Goal: Communication & Community: Share content

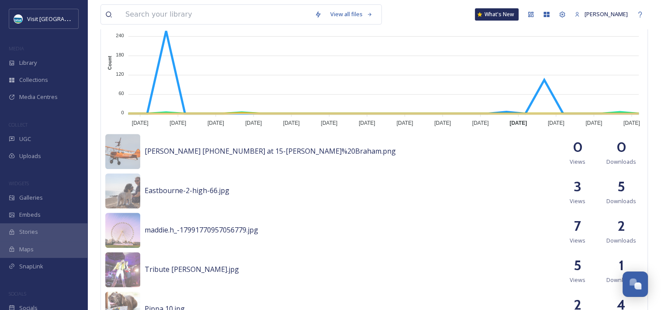
scroll to position [131, 0]
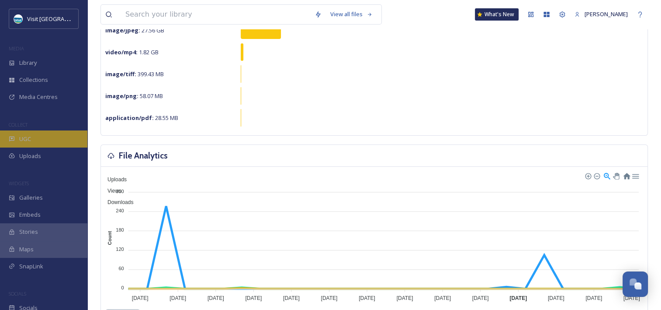
click at [32, 140] on div "UGC" at bounding box center [43, 138] width 87 height 17
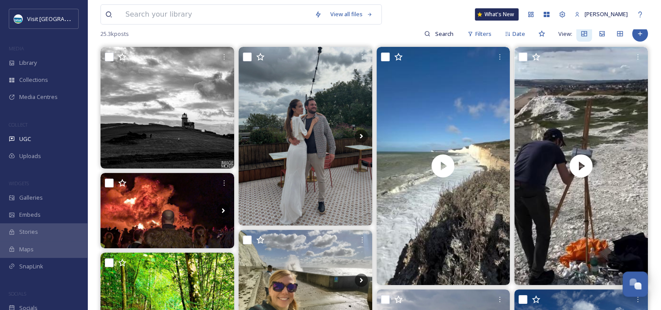
scroll to position [131, 0]
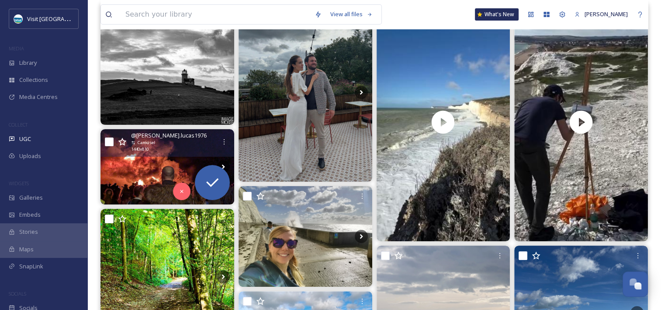
click at [182, 172] on img at bounding box center [168, 166] width 134 height 75
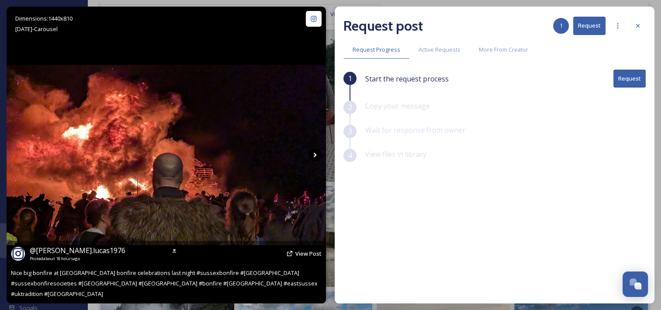
click at [318, 156] on icon at bounding box center [315, 154] width 13 height 13
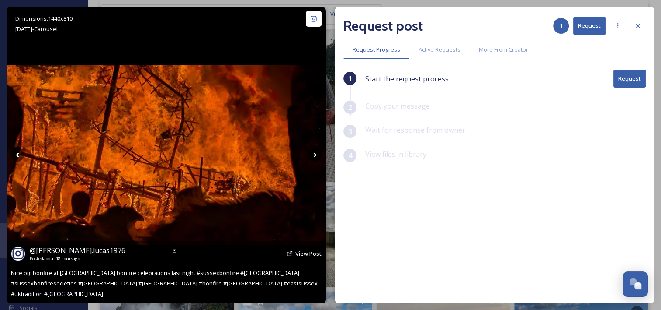
click at [318, 156] on icon at bounding box center [315, 154] width 13 height 13
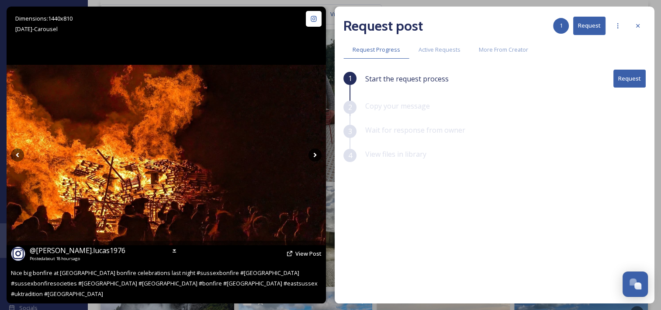
click at [318, 156] on icon at bounding box center [315, 154] width 13 height 13
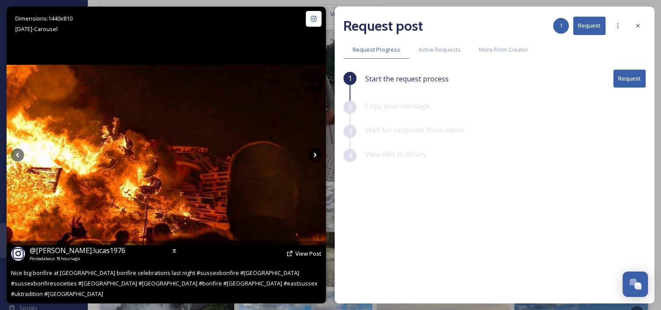
click at [318, 156] on icon at bounding box center [315, 154] width 13 height 13
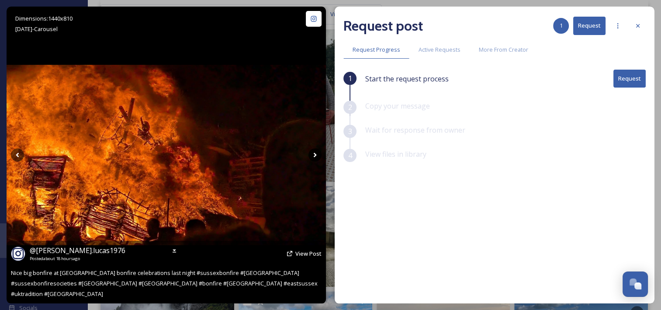
click at [318, 156] on icon at bounding box center [315, 154] width 13 height 13
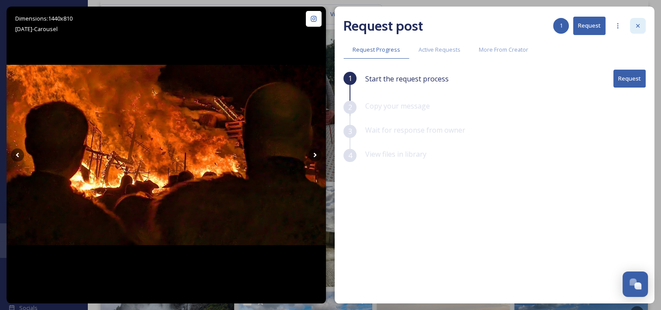
click at [637, 25] on icon at bounding box center [638, 25] width 3 height 3
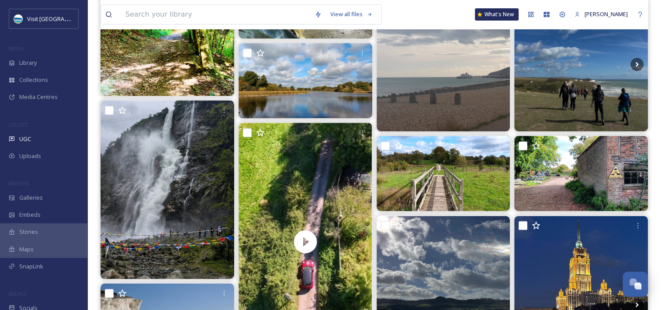
scroll to position [393, 0]
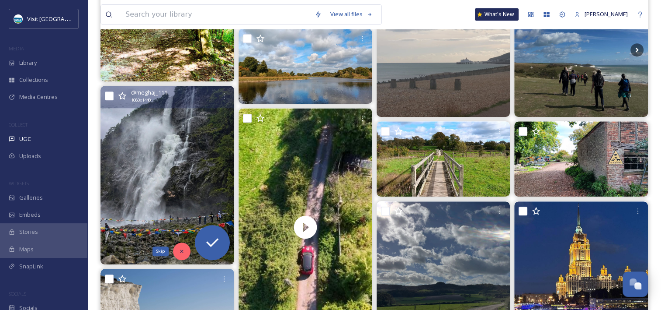
click at [175, 249] on div "Skip" at bounding box center [181, 250] width 17 height 17
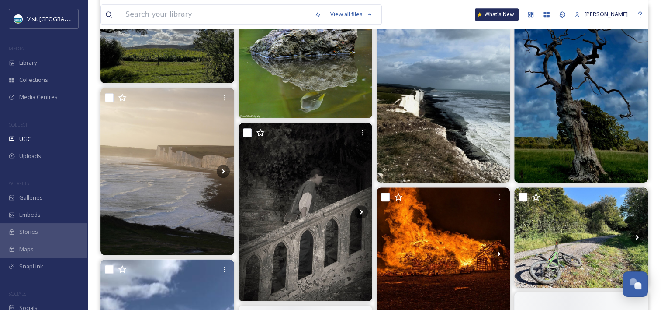
scroll to position [787, 0]
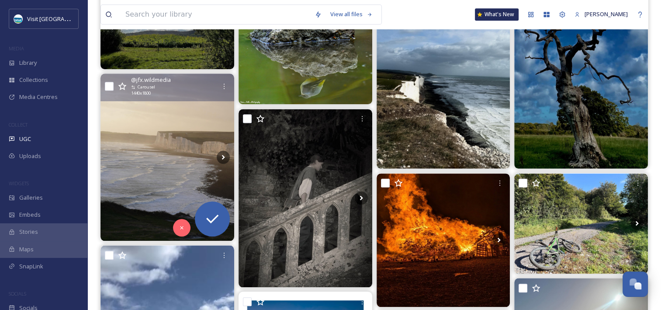
click at [194, 129] on img at bounding box center [168, 156] width 134 height 167
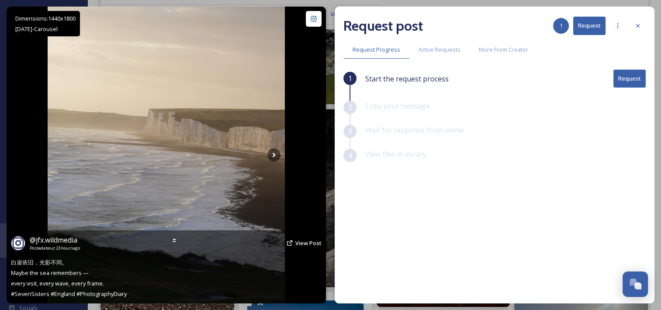
click at [265, 150] on img at bounding box center [166, 155] width 237 height 296
click at [271, 153] on icon at bounding box center [274, 154] width 13 height 13
click at [269, 157] on icon at bounding box center [274, 154] width 13 height 13
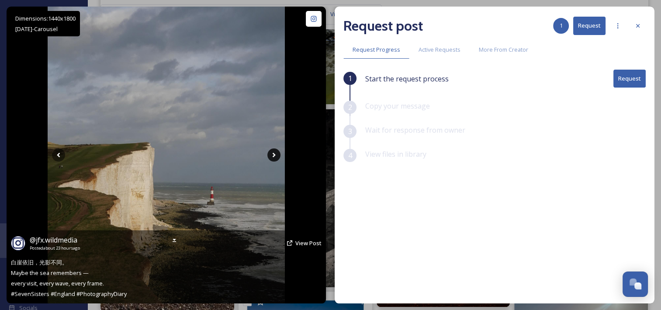
click at [274, 155] on icon at bounding box center [274, 154] width 13 height 13
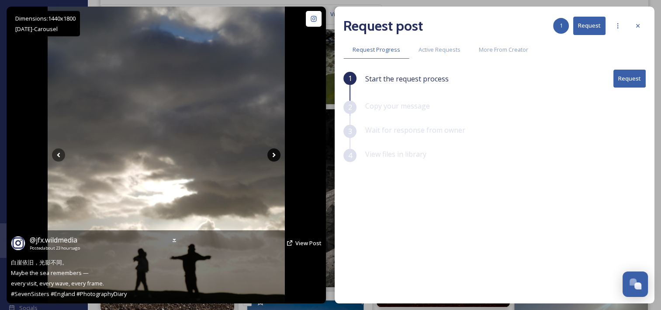
click at [274, 155] on icon at bounding box center [274, 154] width 13 height 13
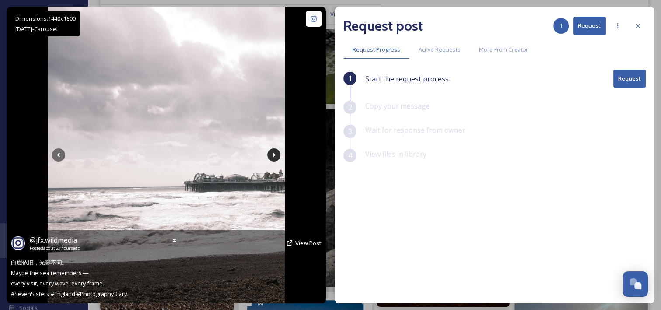
click at [274, 155] on icon at bounding box center [274, 154] width 13 height 13
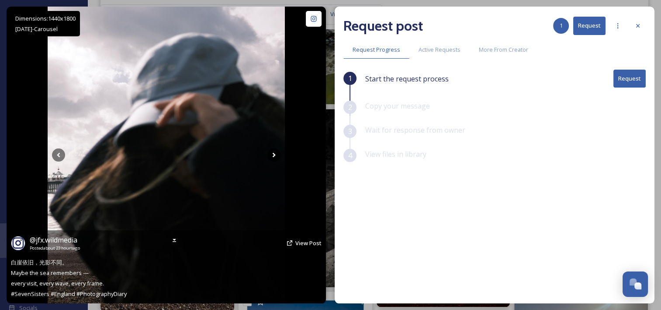
click at [274, 155] on icon at bounding box center [274, 154] width 13 height 13
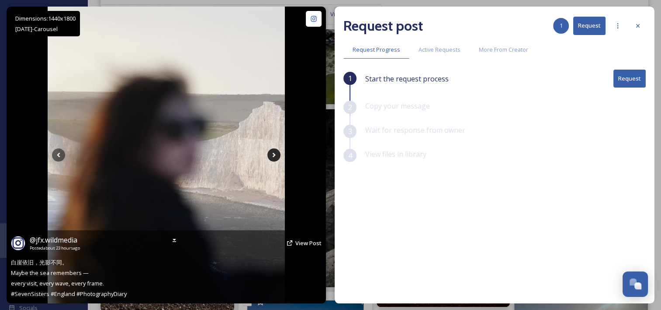
click at [274, 155] on icon at bounding box center [274, 154] width 13 height 13
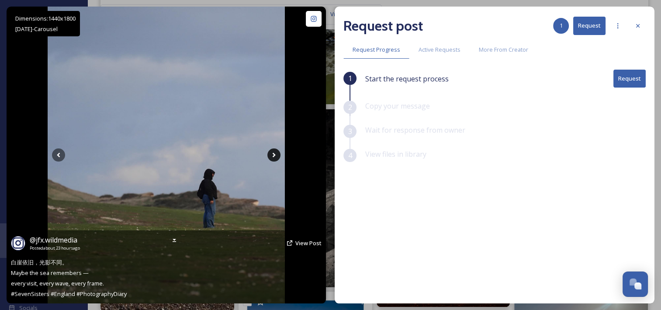
click at [274, 155] on icon at bounding box center [274, 154] width 13 height 13
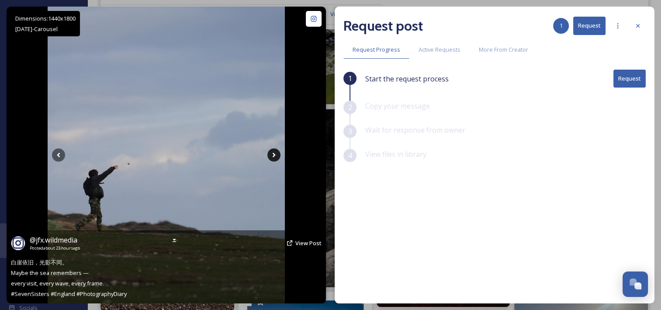
click at [274, 154] on icon at bounding box center [273, 155] width 3 height 5
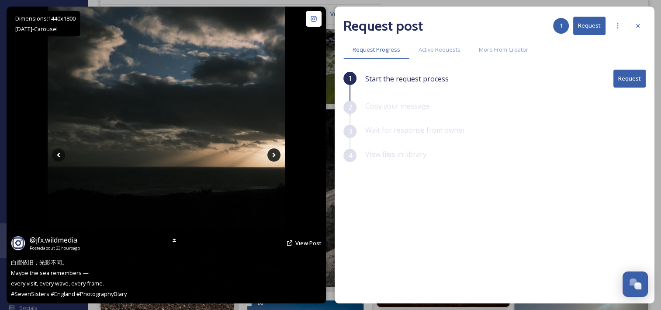
click at [274, 154] on icon at bounding box center [273, 155] width 3 height 5
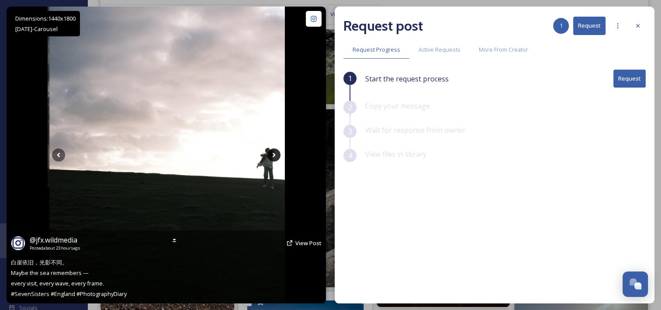
click at [274, 154] on icon at bounding box center [273, 155] width 3 height 5
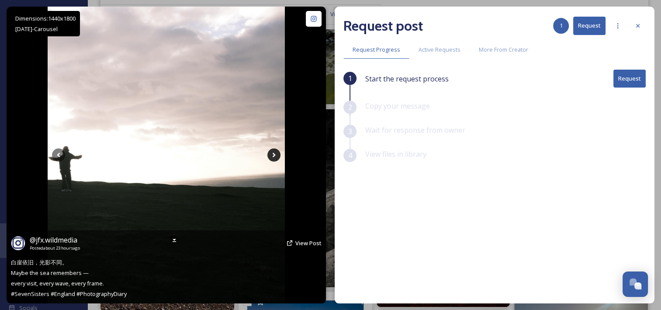
click at [274, 154] on icon at bounding box center [273, 155] width 3 height 5
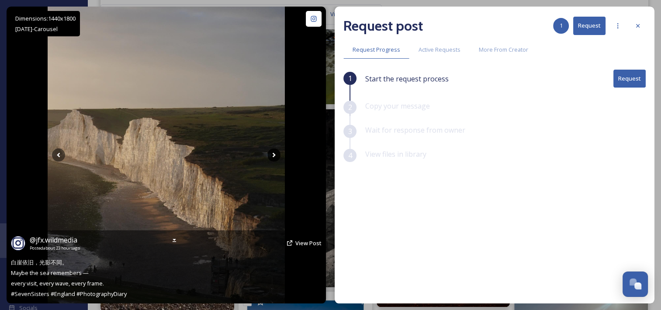
click at [274, 154] on icon at bounding box center [273, 155] width 3 height 5
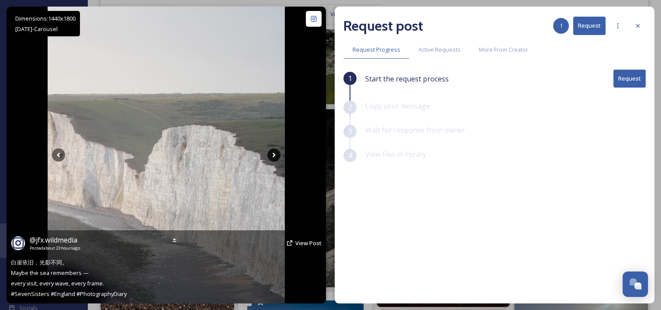
click at [274, 154] on icon at bounding box center [273, 155] width 3 height 5
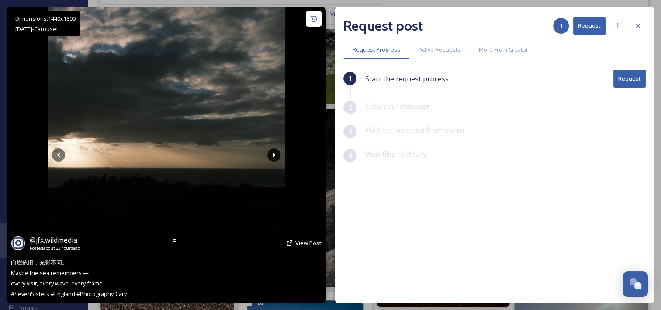
click at [274, 154] on icon at bounding box center [273, 155] width 3 height 5
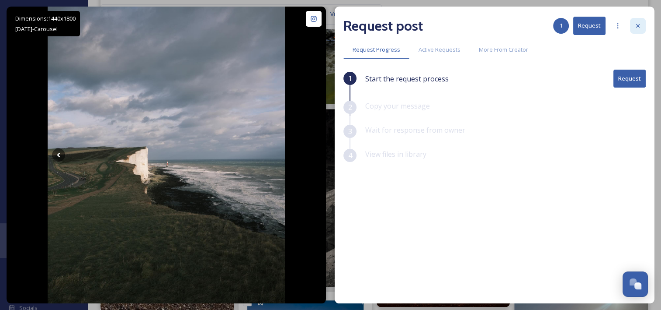
click at [631, 32] on div at bounding box center [638, 26] width 16 height 16
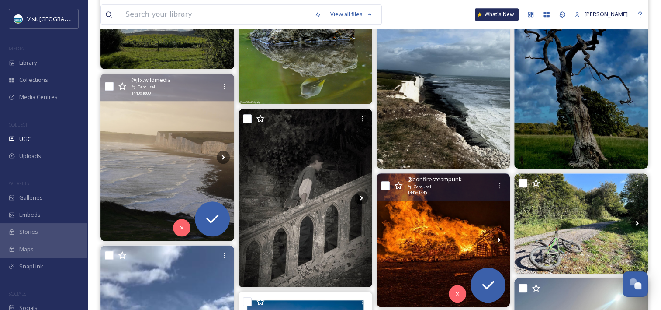
click at [420, 221] on img at bounding box center [444, 240] width 134 height 134
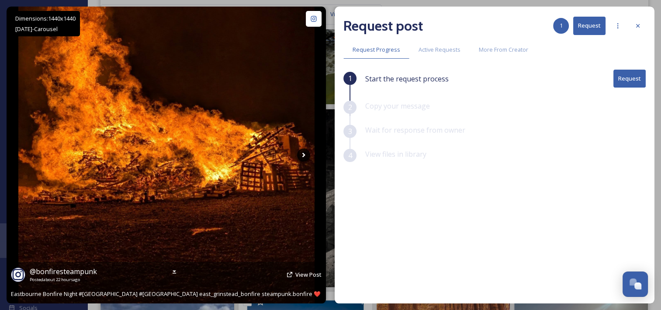
click at [301, 151] on icon at bounding box center [303, 154] width 13 height 13
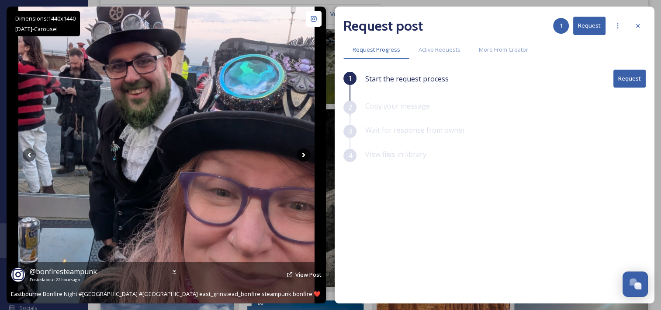
click at [301, 151] on icon at bounding box center [303, 154] width 13 height 13
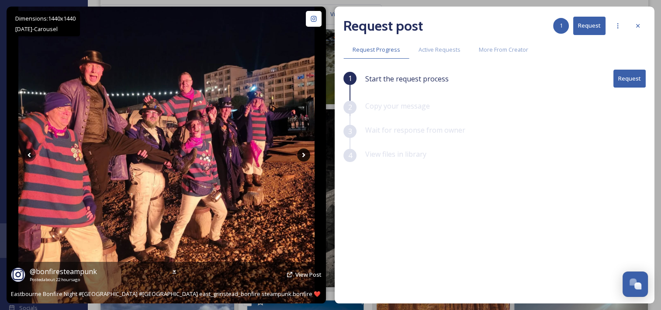
click at [301, 151] on icon at bounding box center [303, 154] width 13 height 13
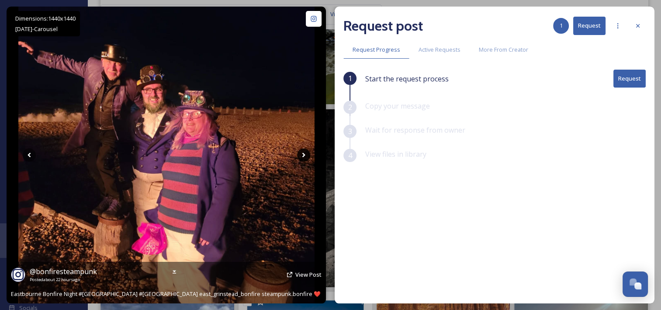
click at [301, 151] on icon at bounding box center [303, 154] width 13 height 13
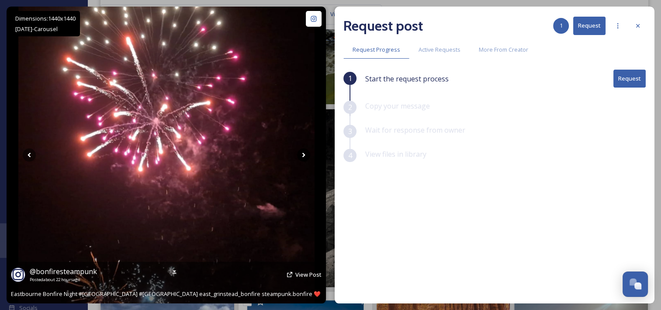
click at [301, 151] on icon at bounding box center [303, 154] width 13 height 13
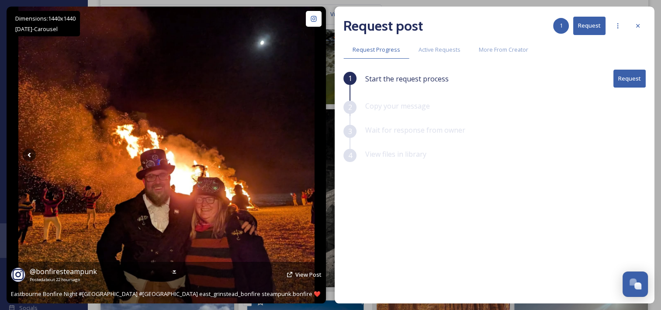
click at [301, 151] on icon at bounding box center [303, 154] width 13 height 13
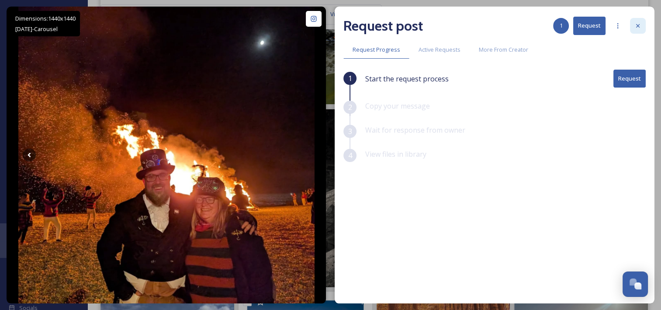
click at [641, 25] on icon at bounding box center [638, 25] width 7 height 7
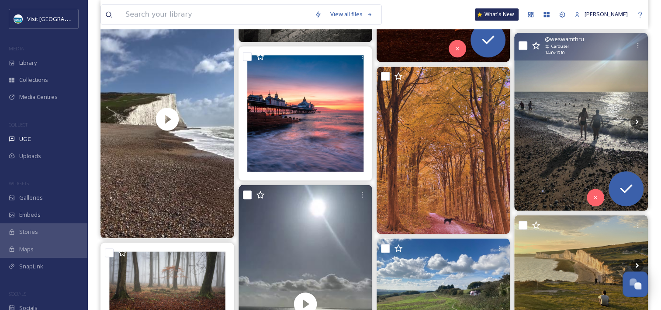
scroll to position [1049, 0]
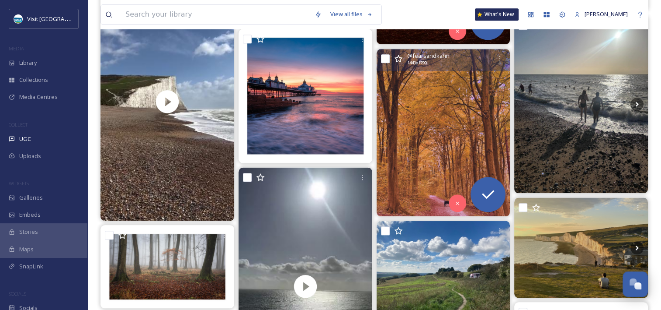
click at [451, 116] on img at bounding box center [444, 132] width 134 height 167
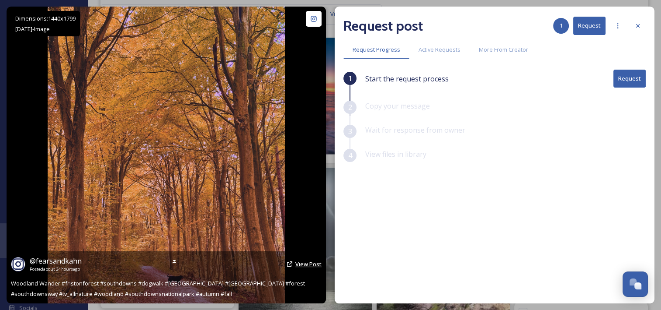
click at [302, 263] on span "View Post" at bounding box center [309, 264] width 26 height 8
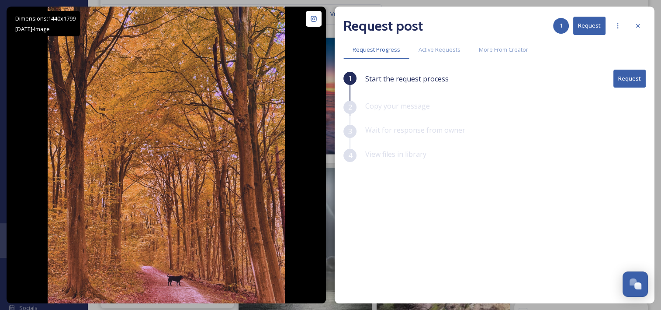
click at [627, 77] on button "Request" at bounding box center [630, 79] width 32 height 18
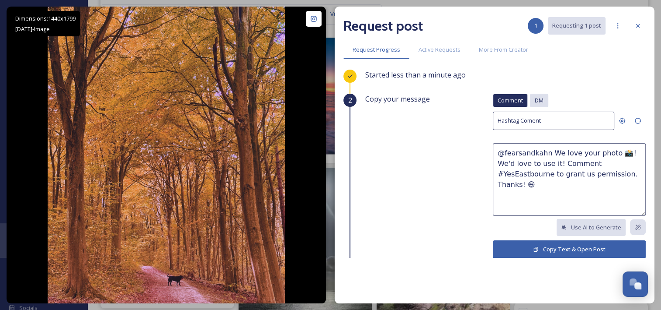
click at [535, 99] on span "DM" at bounding box center [539, 100] width 9 height 8
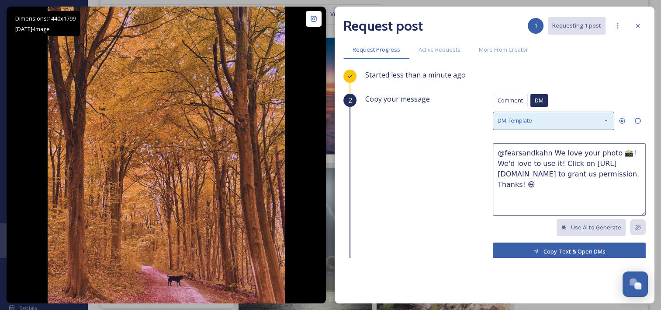
click at [535, 118] on div "DM Template" at bounding box center [554, 120] width 122 height 18
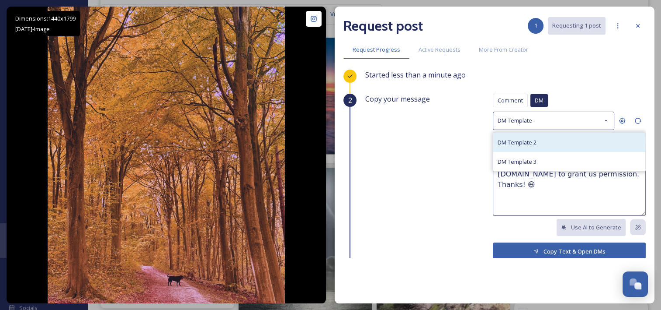
click at [529, 138] on span "DM Template 2" at bounding box center [517, 142] width 39 height 8
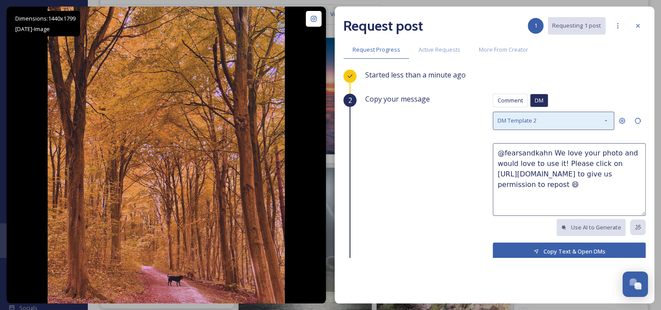
click at [556, 115] on div "DM Template 2" at bounding box center [554, 120] width 122 height 18
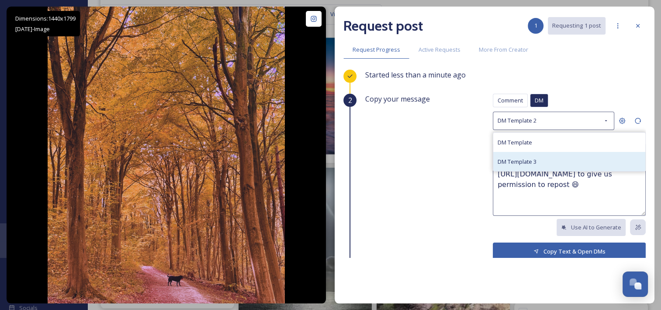
click at [529, 161] on span "DM Template 3" at bounding box center [517, 161] width 39 height 8
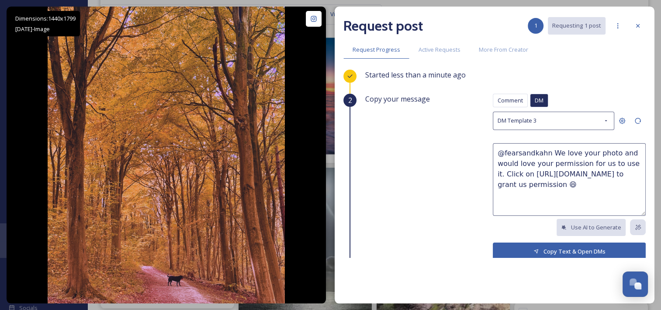
click at [602, 151] on textarea "@fearsandkahn We love your photo and would love your permission for us to use i…" at bounding box center [569, 179] width 153 height 73
drag, startPoint x: 507, startPoint y: 172, endPoint x: 502, endPoint y: 173, distance: 5.4
click at [502, 173] on textarea "@fearsandkahn We love your photo in [GEOGRAPHIC_DATA] and would love your permi…" at bounding box center [569, 179] width 153 height 73
click at [531, 172] on textarea "@fearsandkahn We love your photo in [GEOGRAPHIC_DATA] and would love your permi…" at bounding box center [569, 179] width 153 height 73
click at [530, 173] on textarea "@fearsandkahn We love your photo in [GEOGRAPHIC_DATA] and would love your permi…" at bounding box center [569, 179] width 153 height 73
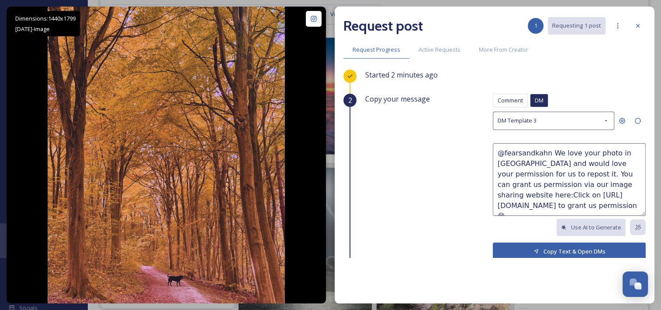
drag, startPoint x: 620, startPoint y: 184, endPoint x: 592, endPoint y: 184, distance: 27.1
click at [592, 184] on textarea "@fearsandkahn We love your photo in [GEOGRAPHIC_DATA] and would love your permi…" at bounding box center [569, 179] width 153 height 73
drag, startPoint x: 584, startPoint y: 207, endPoint x: 623, endPoint y: 195, distance: 41.0
click at [623, 195] on textarea "@fearsandkahn We love your photo in [GEOGRAPHIC_DATA] and would love your permi…" at bounding box center [569, 179] width 153 height 73
click at [584, 152] on textarea "@fearsandkahn We love your photo in [GEOGRAPHIC_DATA] and would love your permi…" at bounding box center [569, 179] width 153 height 73
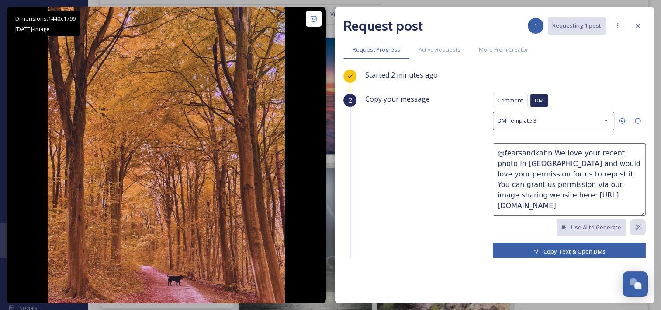
drag, startPoint x: 541, startPoint y: 154, endPoint x: 478, endPoint y: 152, distance: 63.0
click at [478, 152] on div "Copy your message Comment DM Comment DM DM Template 3 @fearsandkahn We love you…" at bounding box center [506, 184] width 281 height 181
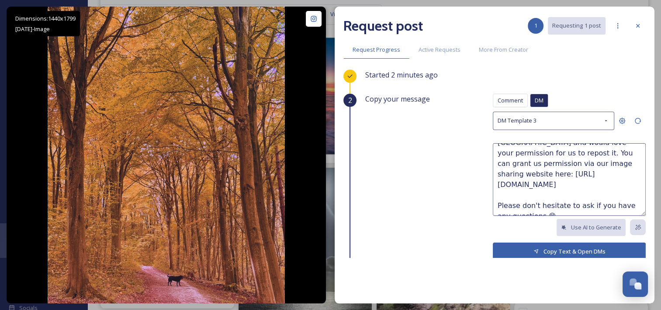
scroll to position [44, 0]
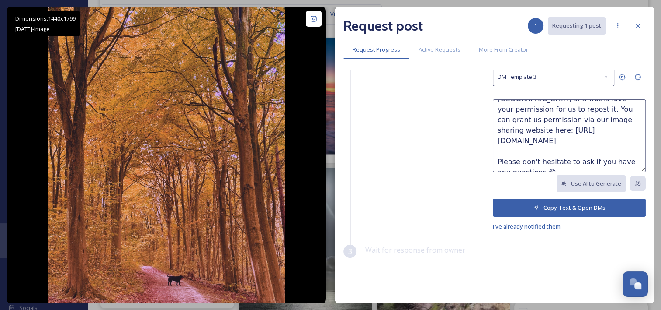
type textarea "Hiya, we love your recent photo in [GEOGRAPHIC_DATA] and would love your permis…"
click at [574, 206] on button "Copy Text & Open DMs" at bounding box center [569, 207] width 153 height 18
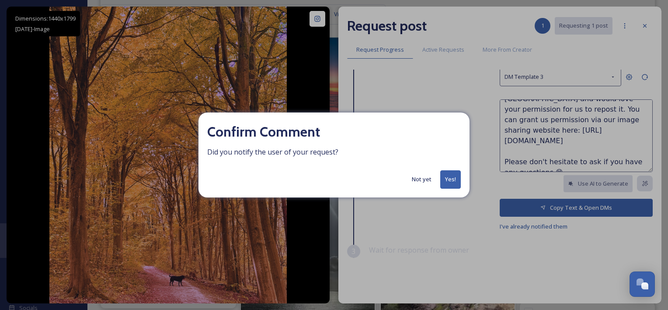
click at [422, 184] on button "Not yet" at bounding box center [421, 179] width 28 height 17
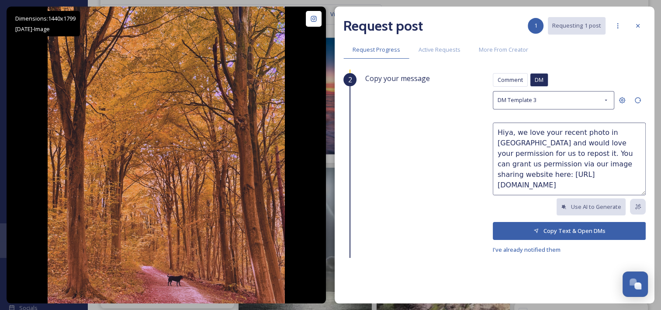
scroll to position [0, 0]
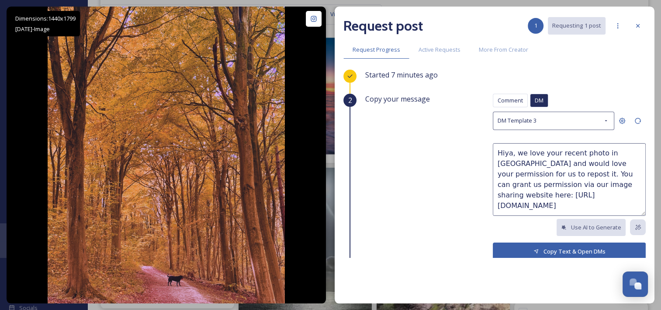
click at [552, 185] on textarea "Hiya, we love your recent photo in [GEOGRAPHIC_DATA] and would love your permis…" at bounding box center [569, 179] width 153 height 73
click at [634, 24] on div at bounding box center [638, 26] width 16 height 16
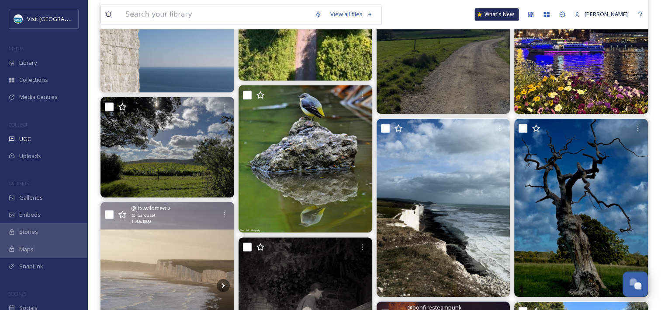
scroll to position [656, 0]
